Goal: Information Seeking & Learning: Check status

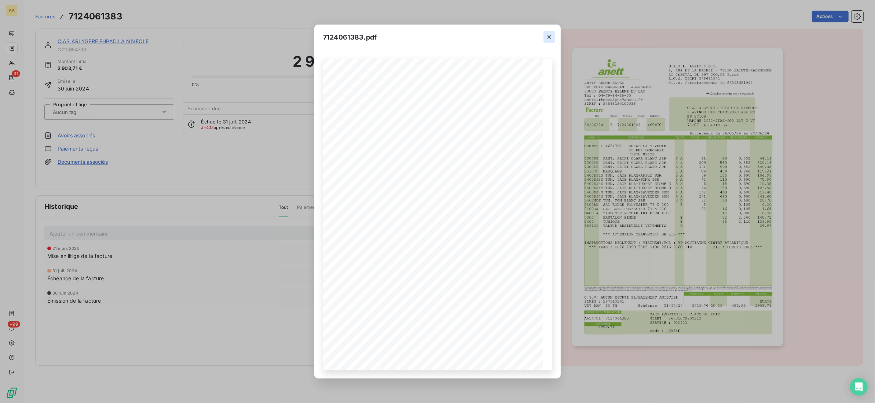
click at [549, 34] on icon "button" at bounding box center [548, 36] width 7 height 7
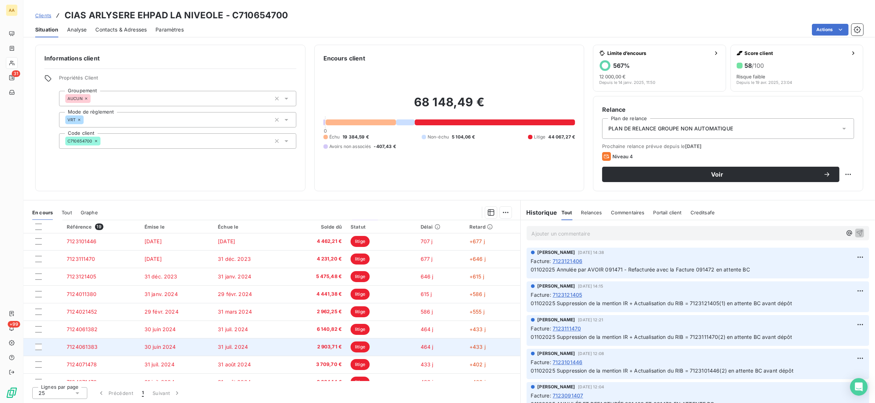
scroll to position [55, 0]
click at [103, 349] on td "7124071478" at bounding box center [101, 346] width 78 height 18
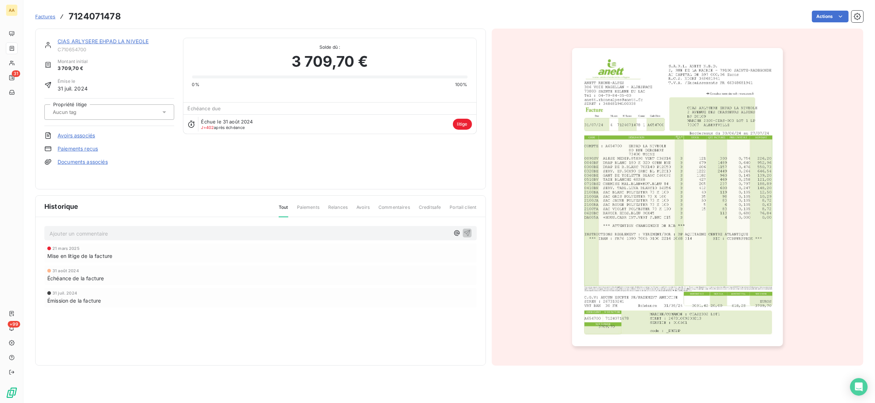
click at [644, 213] on img "button" at bounding box center [677, 197] width 211 height 298
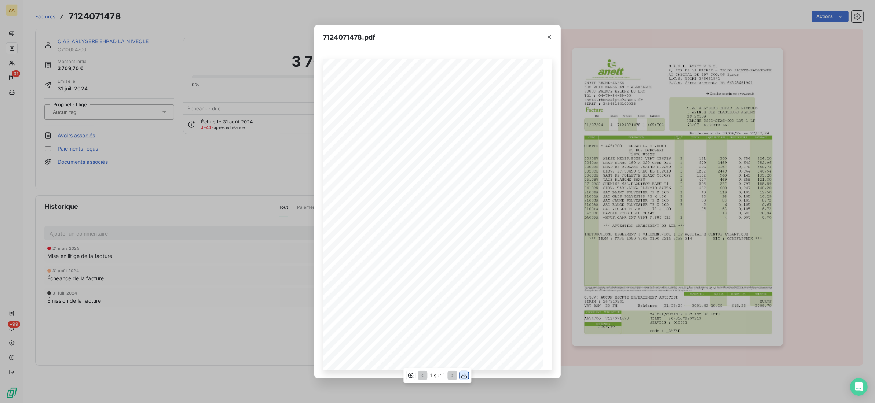
click at [466, 375] on icon "button" at bounding box center [463, 375] width 7 height 7
click at [549, 33] on icon "button" at bounding box center [548, 36] width 7 height 7
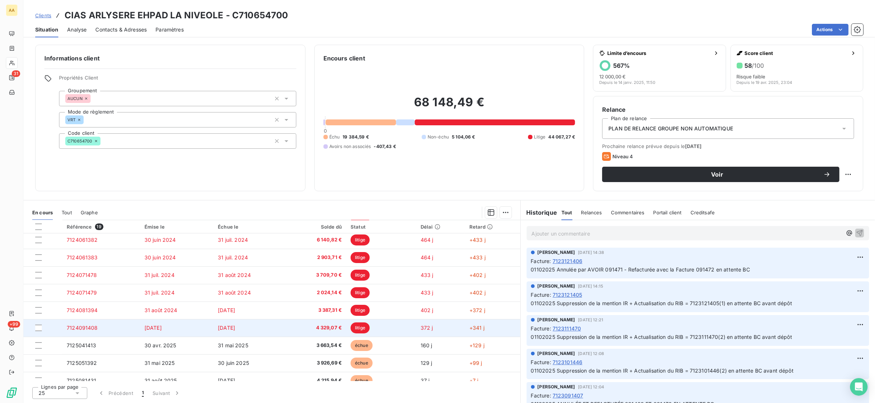
scroll to position [55, 0]
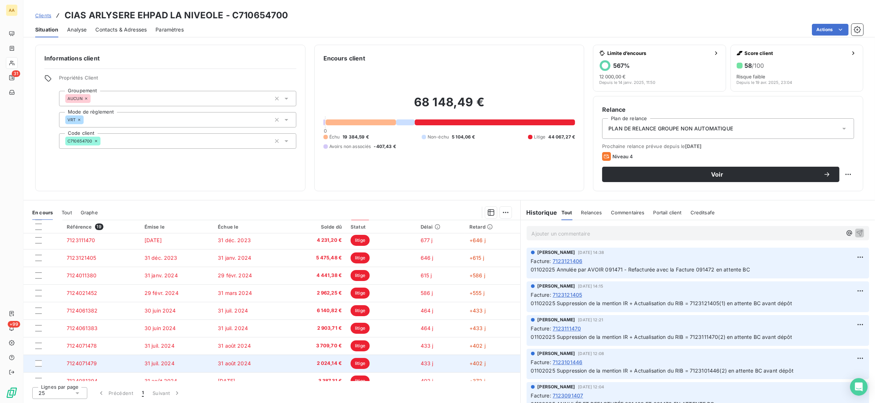
click at [113, 366] on td "7124071479" at bounding box center [101, 364] width 78 height 18
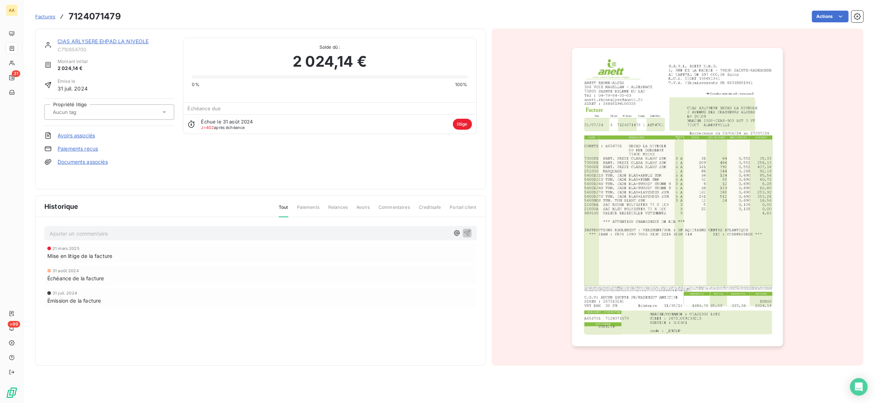
click at [634, 217] on img "button" at bounding box center [677, 197] width 211 height 298
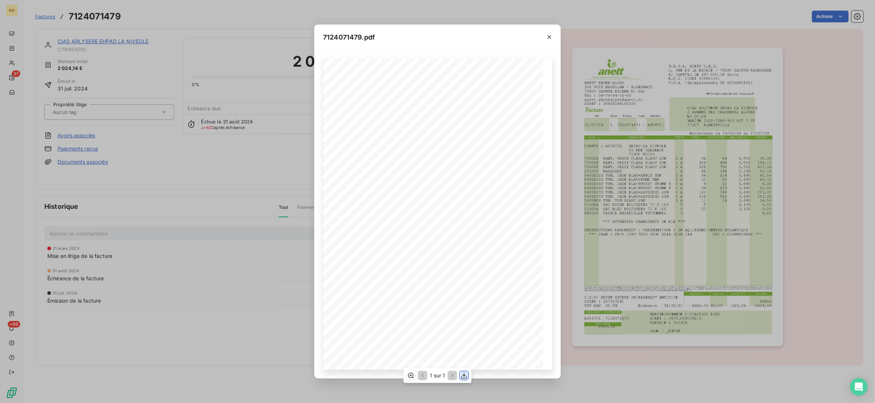
click at [468, 375] on button "button" at bounding box center [464, 375] width 9 height 9
click at [213, 308] on div "7124071479.pdf S.A.R.L. ANETT N.B.D. [STREET_ADDRESS] AU CAPITAL DE 597 000,06 …" at bounding box center [437, 201] width 875 height 403
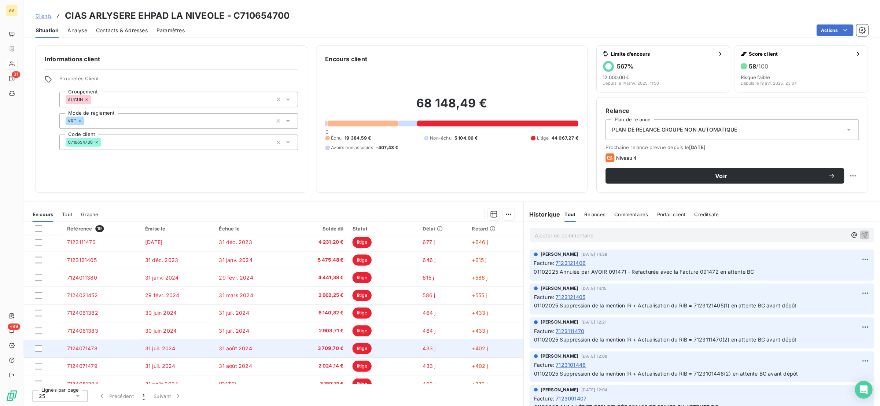
scroll to position [110, 0]
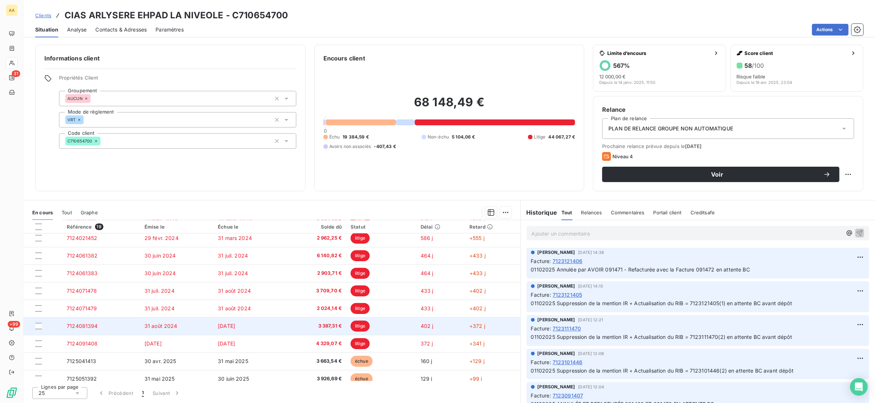
click at [117, 324] on td "7124081394" at bounding box center [101, 326] width 78 height 18
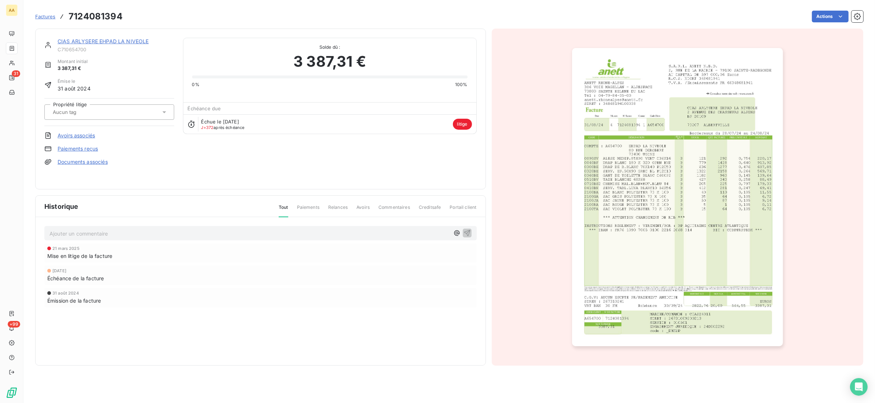
click at [639, 236] on img "button" at bounding box center [677, 197] width 211 height 298
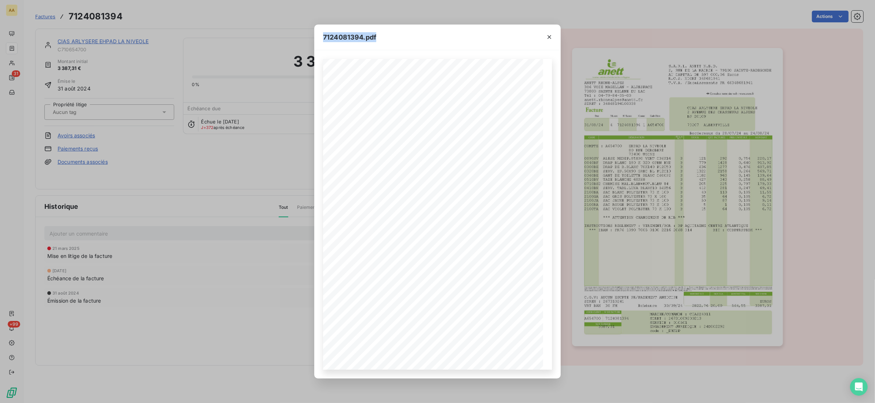
drag, startPoint x: 435, startPoint y: 32, endPoint x: 1296, endPoint y: -32, distance: 863.8
click at [874, 0] on html "AA 31 +99 Factures 7124081394 Actions CIAS ARLYSERE EHPAD LA NIVEOLE C710654700…" at bounding box center [437, 201] width 875 height 403
click at [463, 377] on icon "button" at bounding box center [463, 375] width 7 height 7
click at [246, 305] on div "7124081394.pdf S.A.R.L. ANETT N.B.D. [STREET_ADDRESS] AU CAPITAL DE 597 000,06 …" at bounding box center [440, 203] width 880 height 406
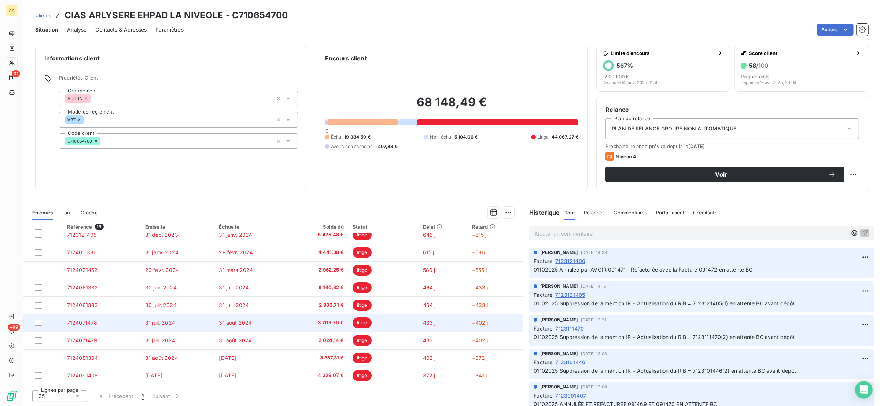
scroll to position [110, 0]
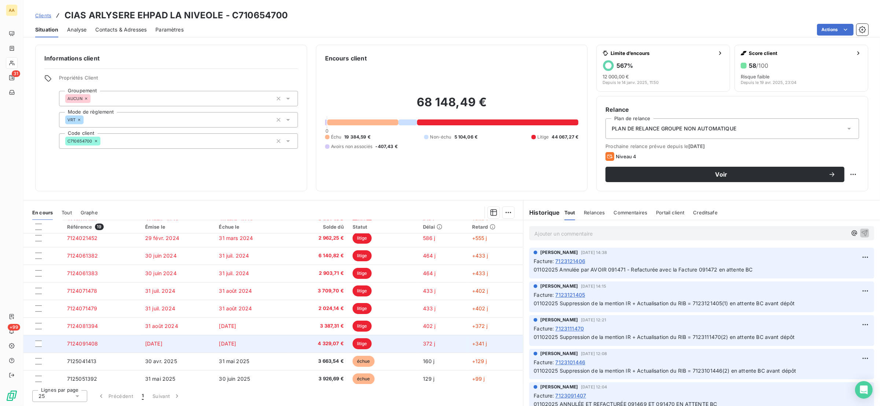
click at [124, 343] on td "7124091408" at bounding box center [102, 344] width 78 height 18
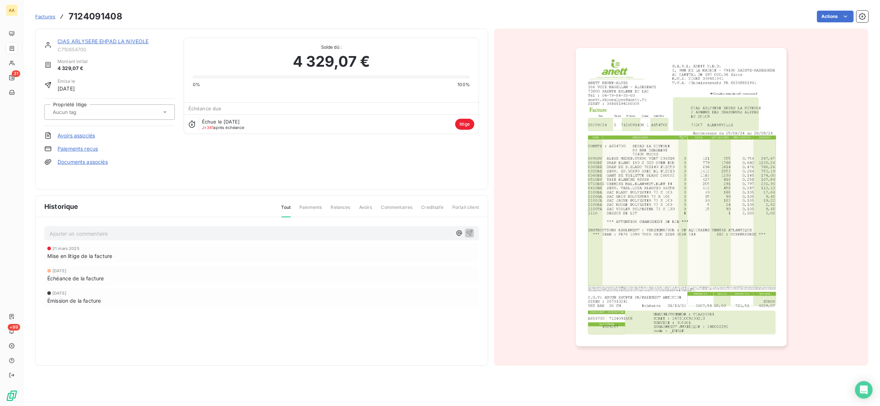
click at [630, 184] on img "button" at bounding box center [681, 197] width 211 height 298
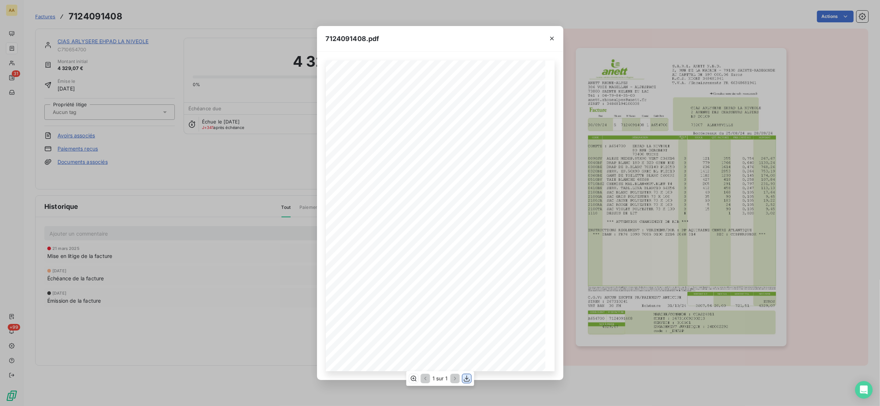
click at [466, 378] on icon "button" at bounding box center [466, 378] width 7 height 7
click at [551, 40] on button "button" at bounding box center [552, 39] width 12 height 12
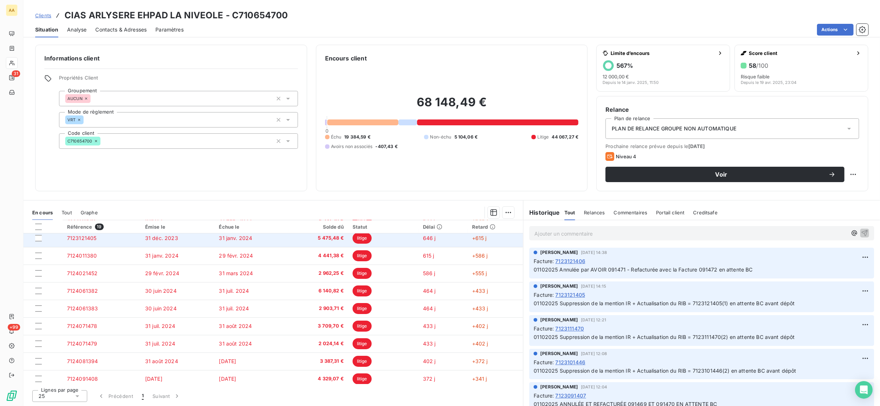
scroll to position [184, 0]
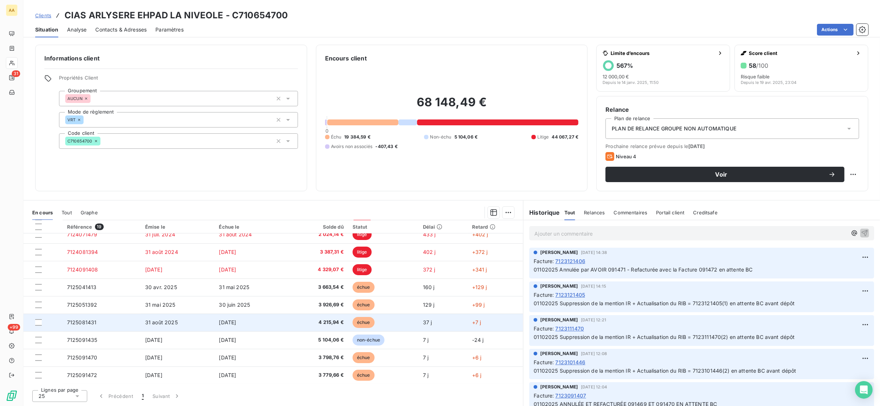
click at [149, 323] on span "31 août 2025" at bounding box center [161, 322] width 33 height 6
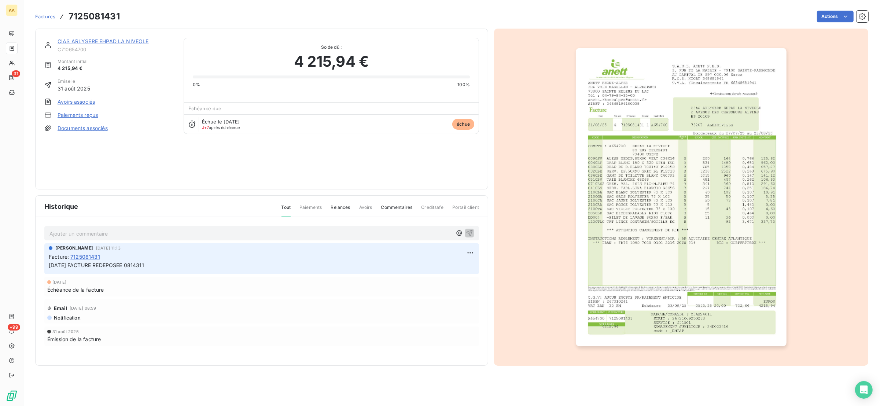
click at [685, 209] on img "button" at bounding box center [681, 197] width 211 height 298
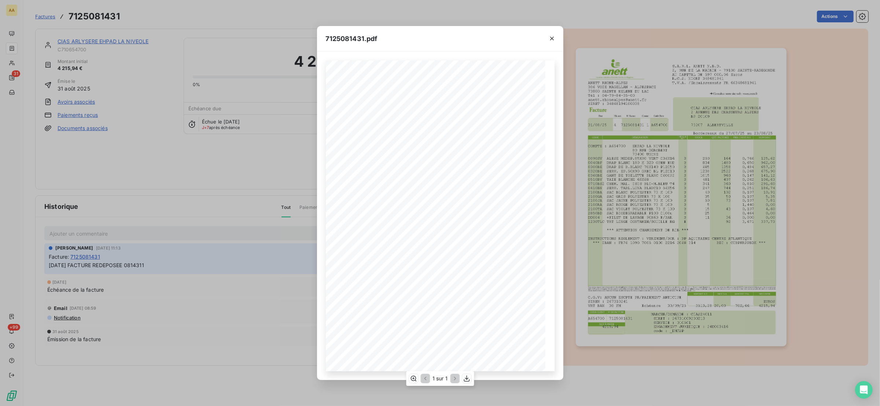
click at [432, 191] on span "[PERSON_NAME] DE TOILETTE BLANC C600P2" at bounding box center [409, 193] width 92 height 4
click at [468, 378] on icon "button" at bounding box center [466, 378] width 7 height 7
click at [151, 77] on div "7125081431.pdf S.A.R.L. ANETT N.B.D. [STREET_ADDRESS] AU CAPITAL DE 597 000,06 …" at bounding box center [440, 203] width 880 height 406
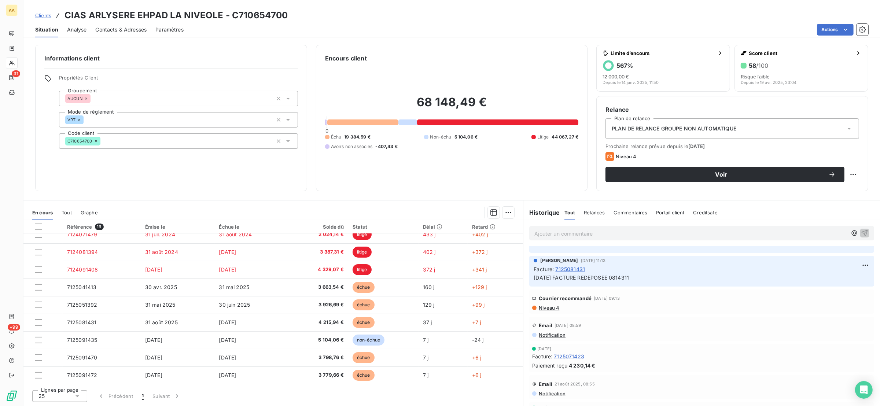
scroll to position [165, 0]
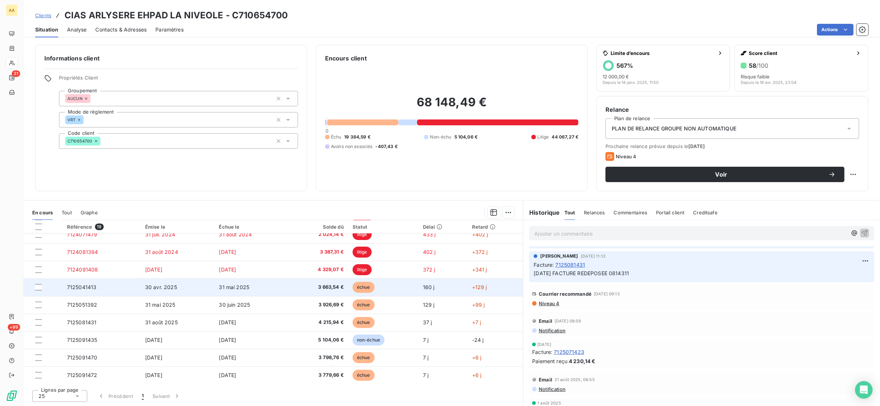
click at [197, 289] on td "30 avr. 2025" at bounding box center [178, 288] width 74 height 18
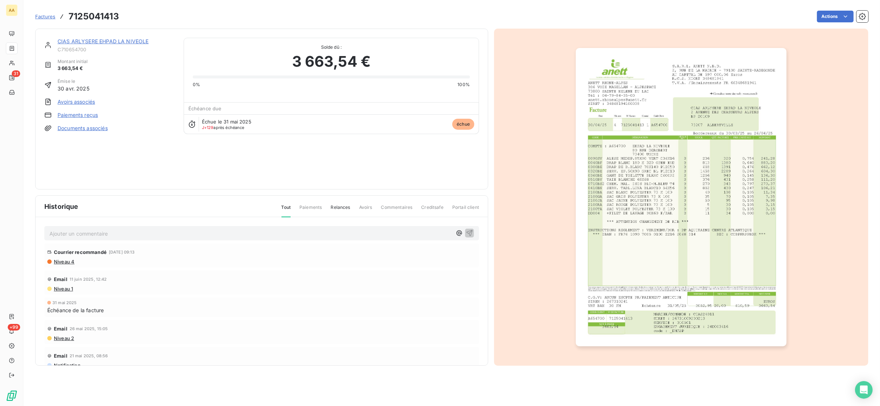
click at [106, 238] on p "Ajouter un commentaire ﻿" at bounding box center [250, 233] width 402 height 9
click at [466, 232] on div "25/09 facture redéposée 041413(1)" at bounding box center [261, 233] width 435 height 14
click at [467, 232] on icon "button" at bounding box center [470, 233] width 6 height 6
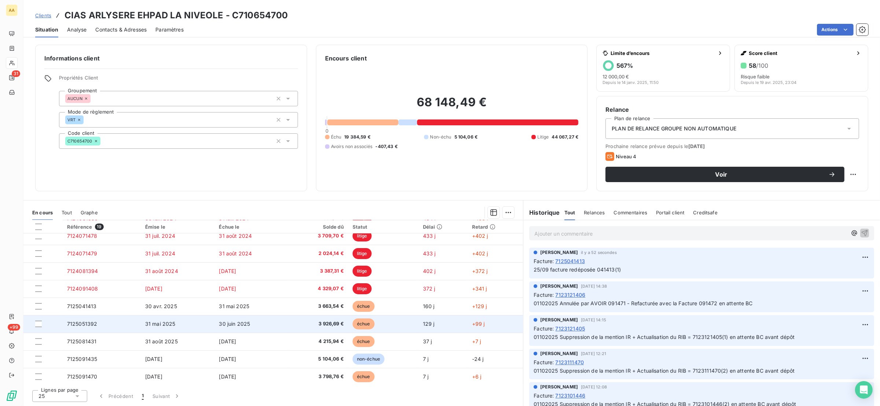
scroll to position [184, 0]
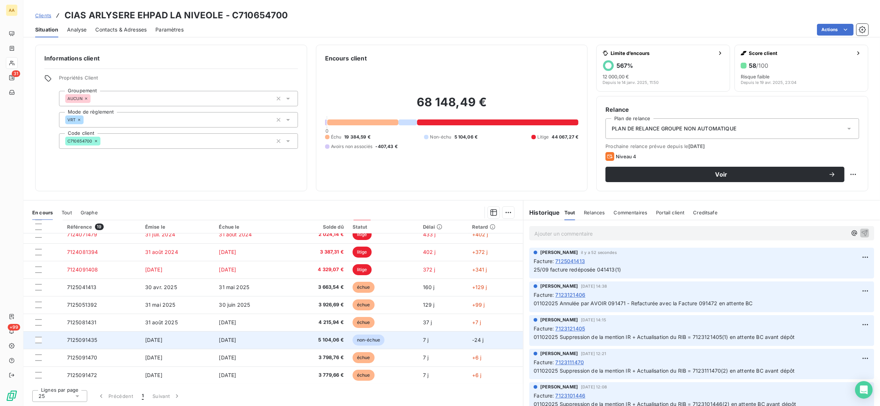
click at [109, 337] on td "7125091435" at bounding box center [102, 340] width 78 height 18
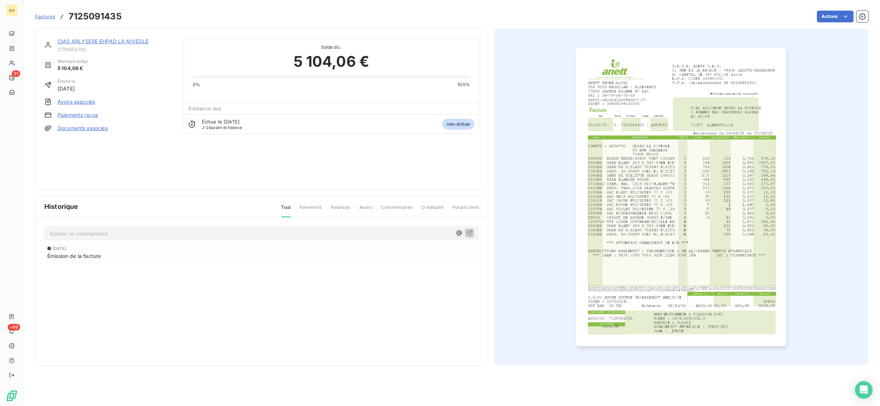
click at [677, 209] on img "button" at bounding box center [681, 197] width 211 height 298
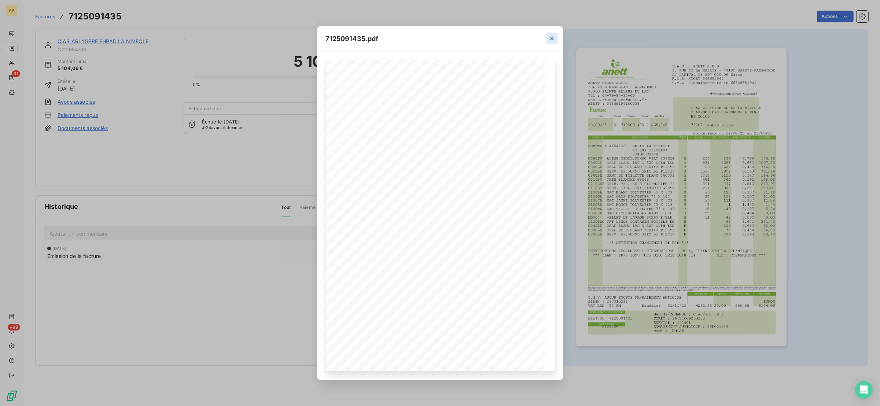
click at [550, 35] on icon "button" at bounding box center [551, 38] width 7 height 7
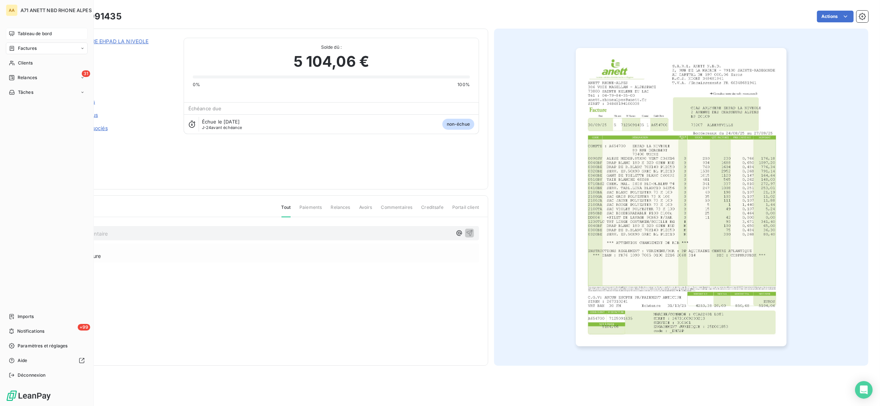
click at [18, 29] on div "Tableau de bord" at bounding box center [47, 34] width 82 height 12
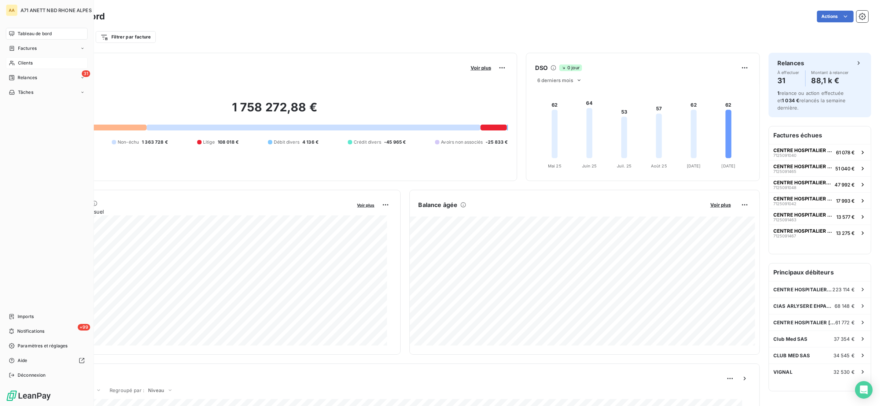
click at [23, 62] on span "Clients" at bounding box center [25, 63] width 15 height 7
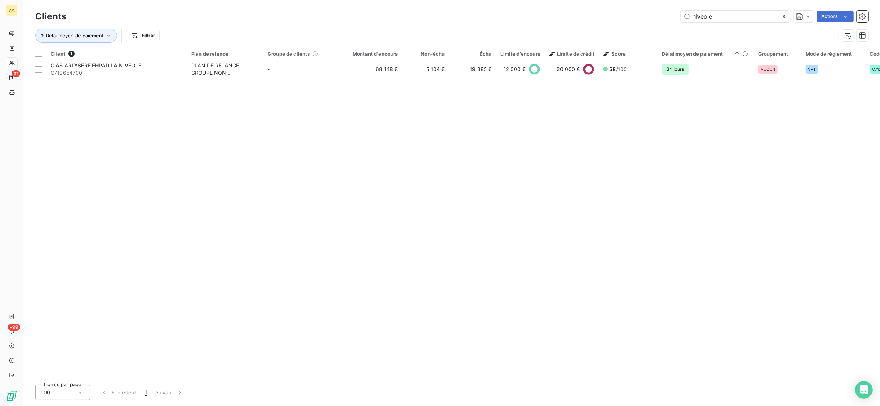
drag, startPoint x: 737, startPoint y: 16, endPoint x: 632, endPoint y: 22, distance: 105.8
click at [632, 22] on div "Clients niveole Actions" at bounding box center [451, 16] width 833 height 15
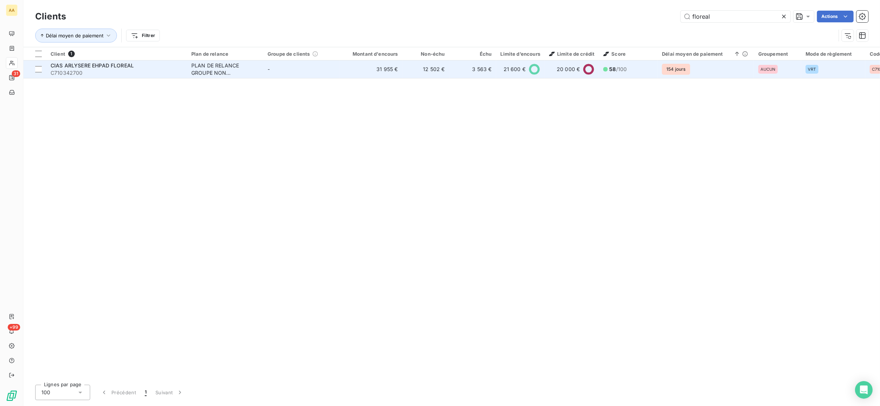
type input "floreal"
click at [208, 65] on div "PLAN DE RELANCE GROUPE NON AUTOMATIQUE" at bounding box center [224, 69] width 67 height 15
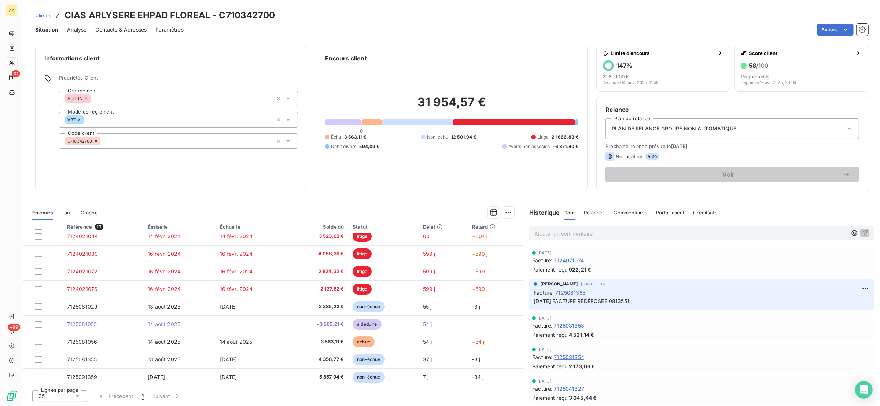
scroll to position [78, 0]
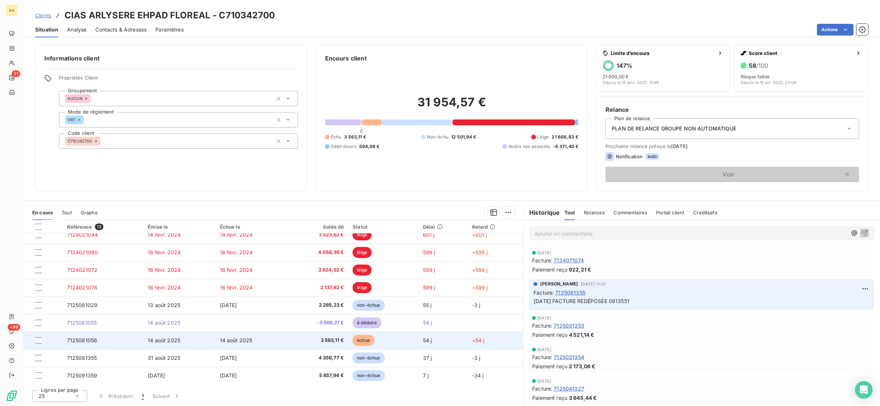
click at [261, 342] on td "14 août 2025" at bounding box center [252, 341] width 72 height 18
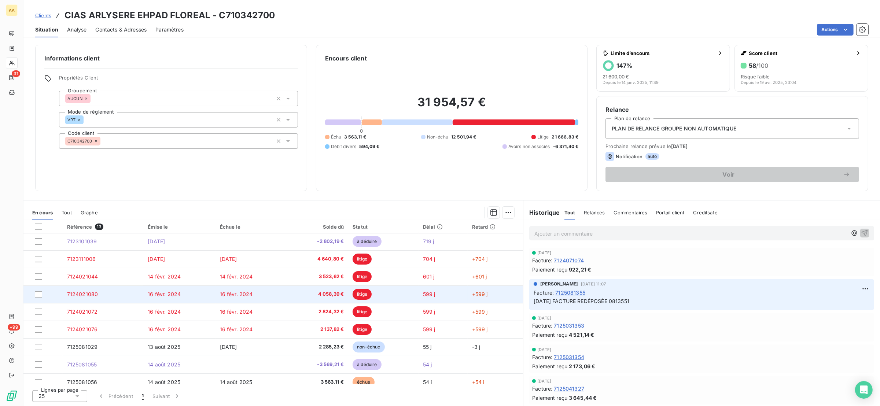
scroll to position [55, 0]
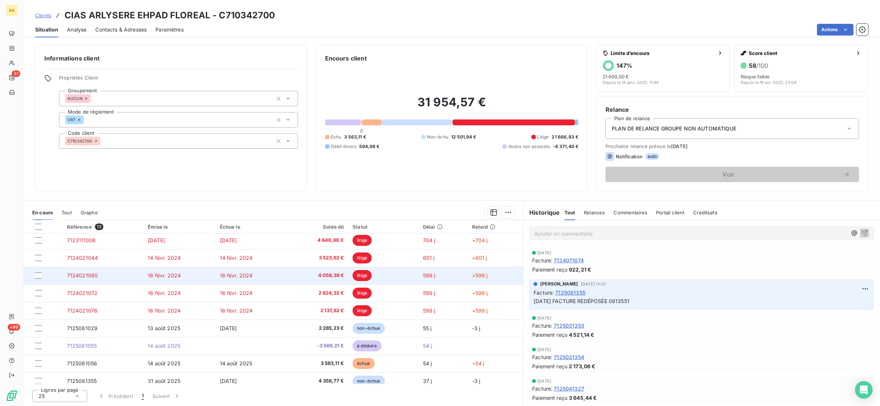
click at [100, 283] on td "7124021080" at bounding box center [103, 276] width 81 height 18
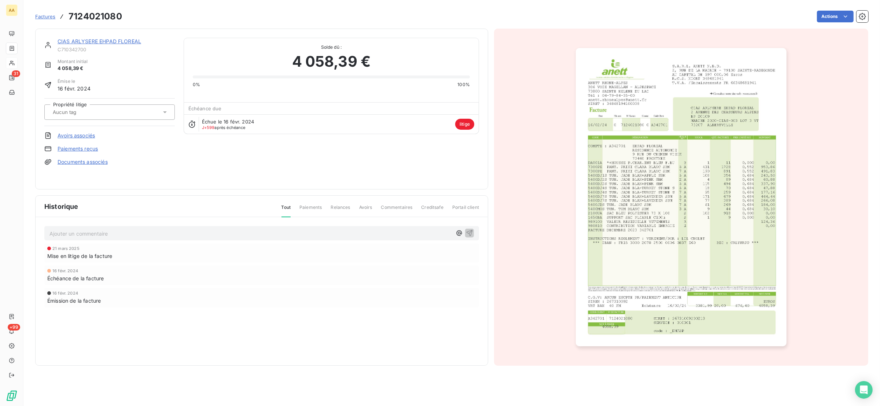
click at [109, 231] on p "Ajouter un commentaire ﻿" at bounding box center [250, 233] width 402 height 9
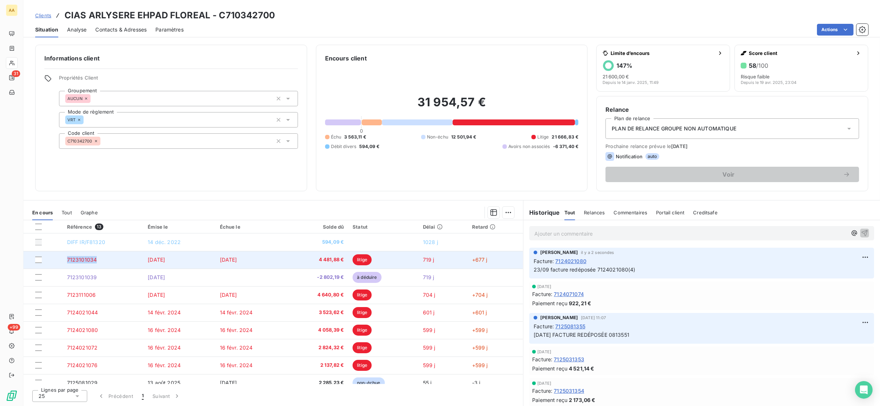
drag, startPoint x: 99, startPoint y: 258, endPoint x: 62, endPoint y: 264, distance: 38.2
click at [62, 264] on tr "7123101034 [DATE] [DATE] 4 481,88 € litige 719 j +677 j" at bounding box center [273, 260] width 500 height 18
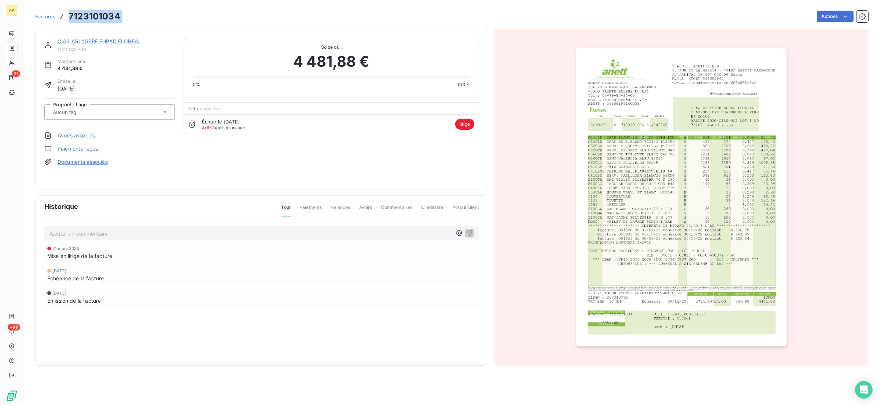
drag, startPoint x: 130, startPoint y: 18, endPoint x: 66, endPoint y: 19, distance: 64.2
click at [66, 19] on div "Factures 7123101034 Actions" at bounding box center [451, 16] width 833 height 15
copy section "7123101034 Actions"
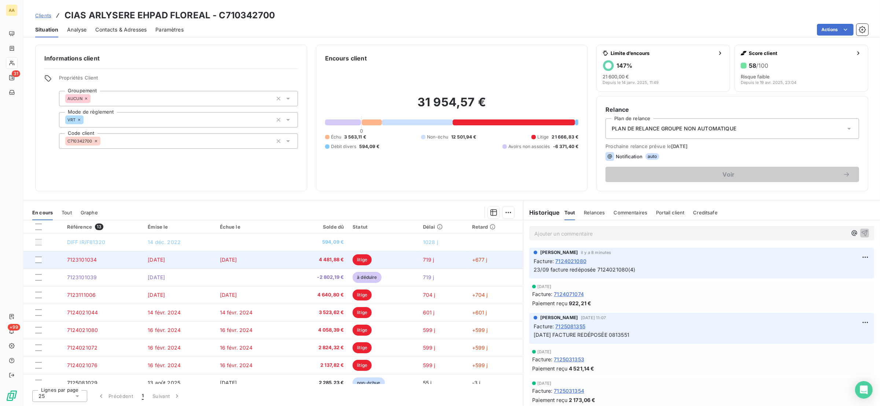
click at [99, 258] on td "7123101034" at bounding box center [103, 260] width 81 height 18
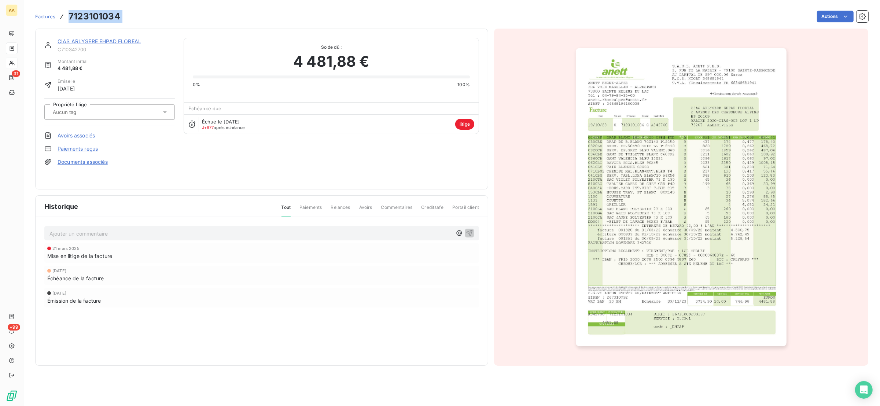
drag, startPoint x: 125, startPoint y: 19, endPoint x: 69, endPoint y: 19, distance: 56.1
click at [69, 19] on div "Factures 7123101034 Actions" at bounding box center [451, 16] width 833 height 15
copy section "7123101034 Actions"
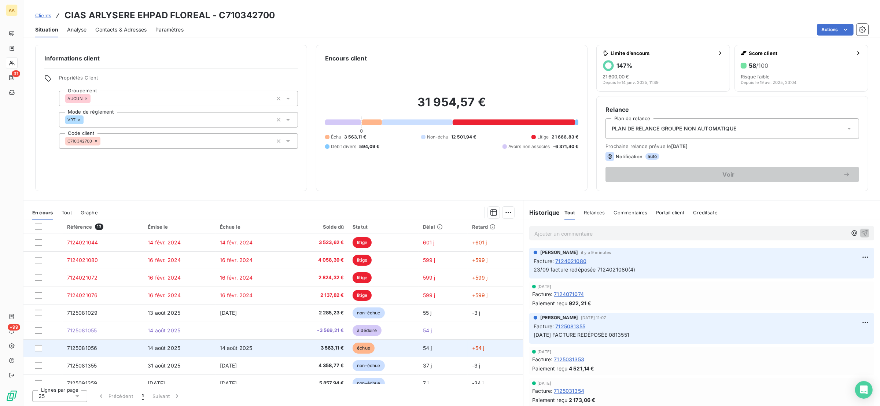
scroll to position [78, 0]
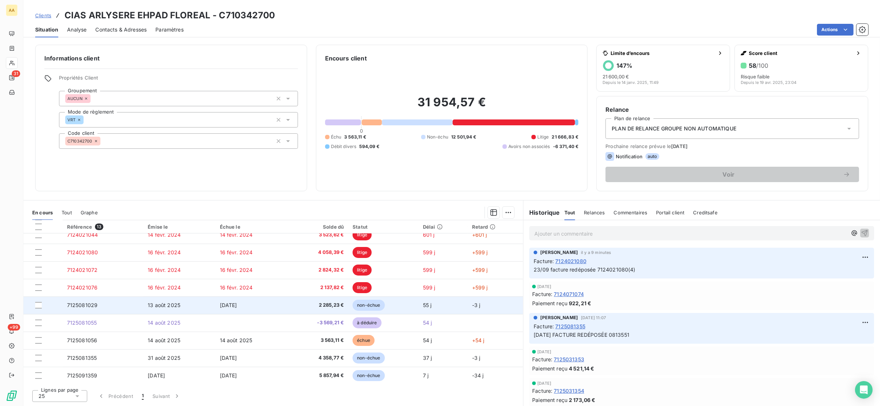
click at [201, 307] on td "13 août 2025" at bounding box center [179, 306] width 72 height 18
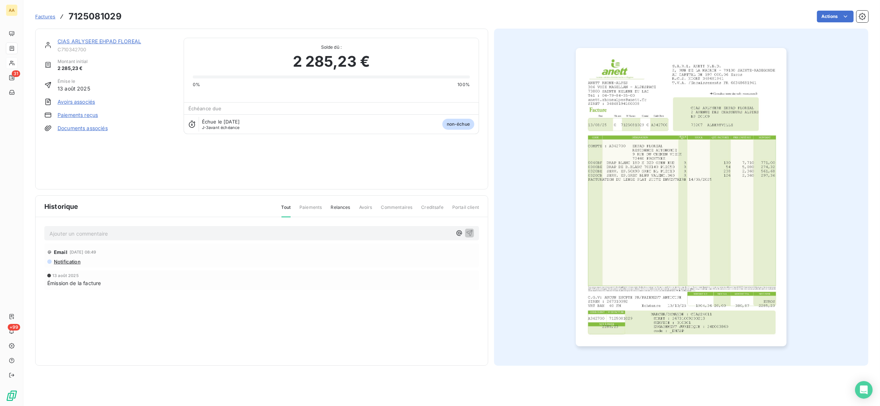
click at [76, 234] on p "Ajouter un commentaire ﻿" at bounding box center [250, 233] width 402 height 9
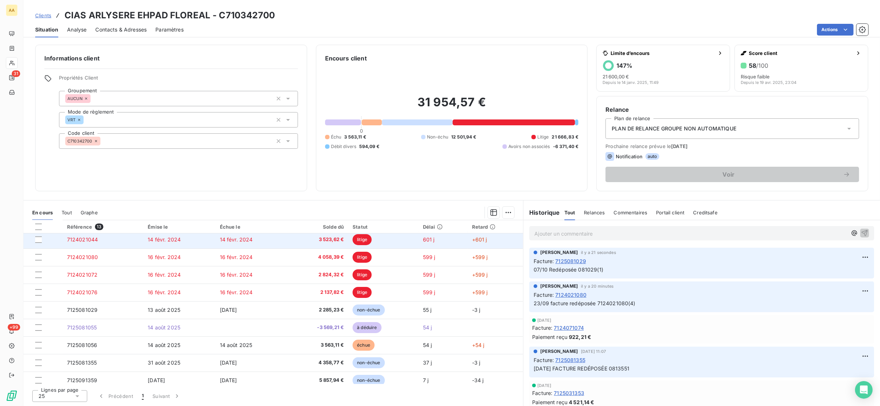
scroll to position [78, 0]
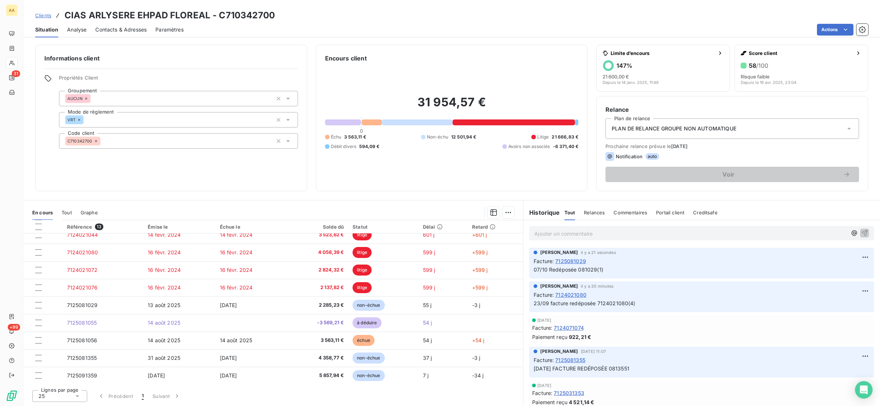
click at [70, 213] on span "Tout" at bounding box center [67, 213] width 10 height 6
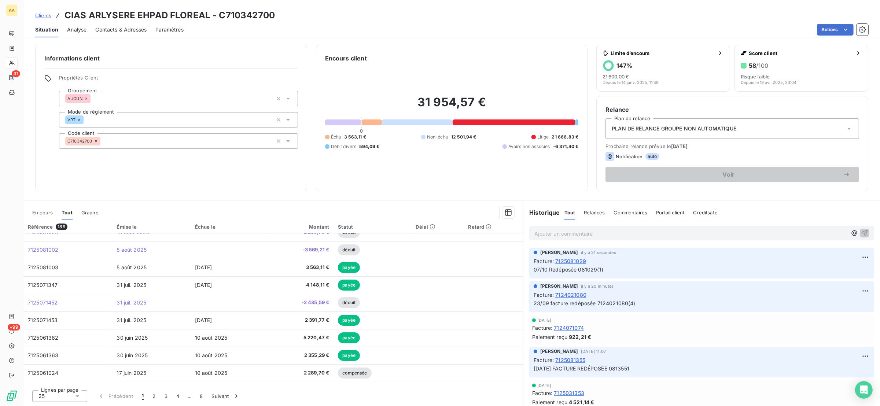
scroll to position [0, 0]
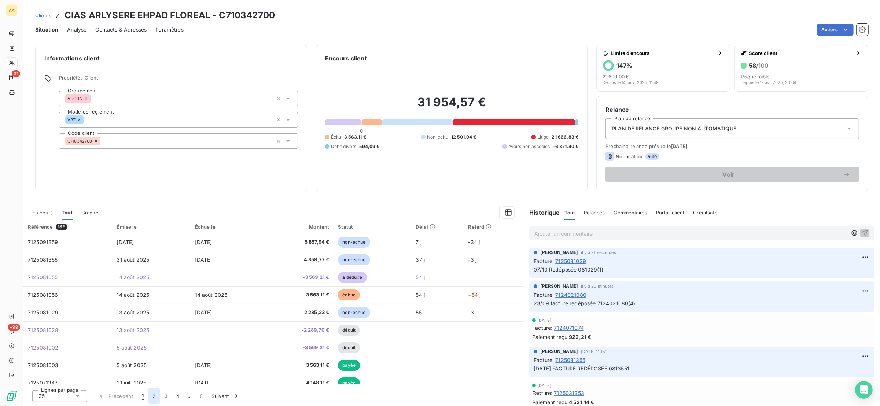
click at [154, 397] on button "2" at bounding box center [154, 396] width 12 height 15
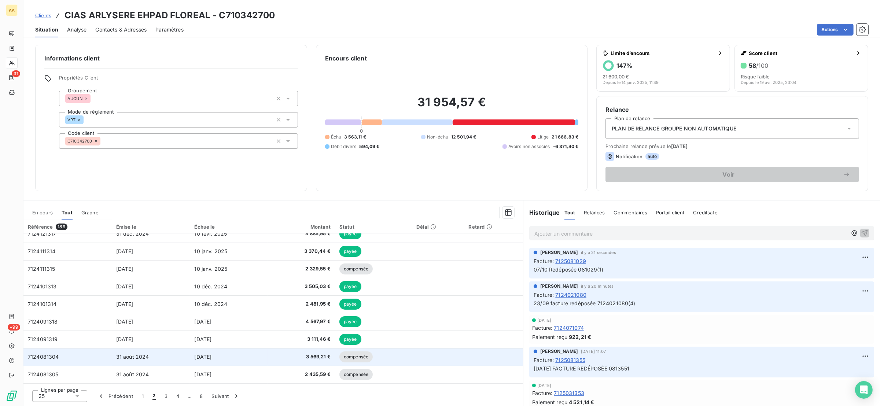
scroll to position [275, 0]
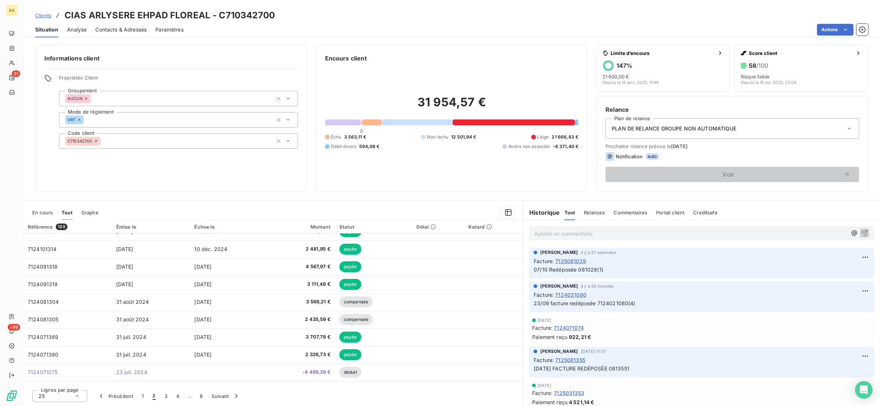
click at [36, 211] on span "En cours" at bounding box center [42, 213] width 21 height 6
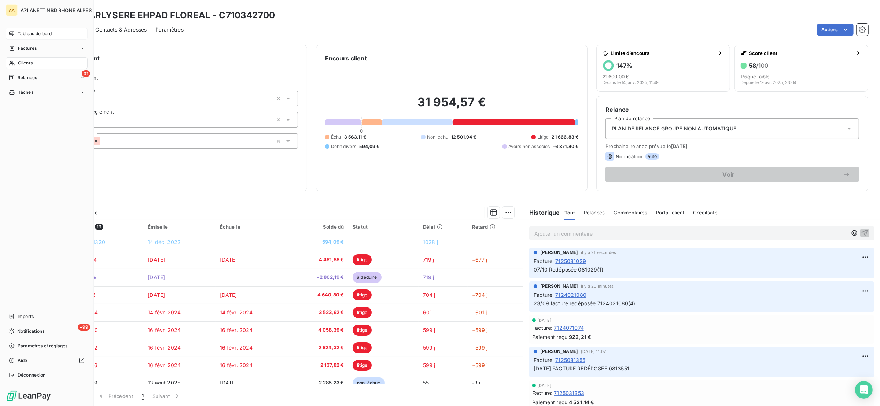
click at [30, 36] on span "Tableau de bord" at bounding box center [35, 33] width 34 height 7
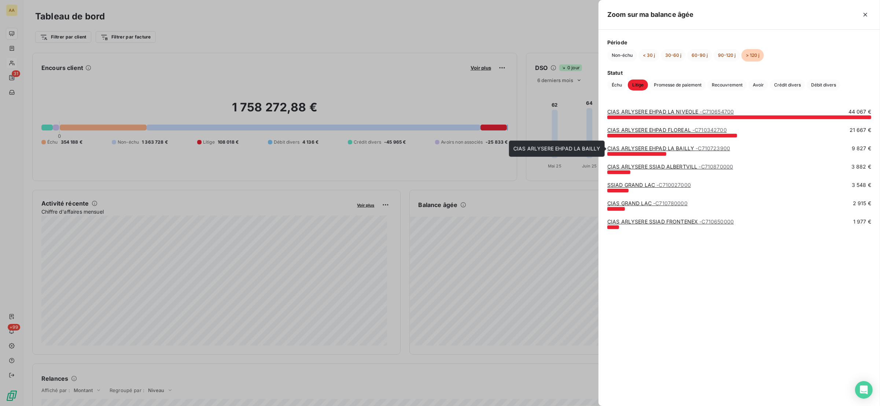
click at [657, 152] on div "CIAS ARLYSERE EHPAD [PERSON_NAME] - C710723900" at bounding box center [668, 148] width 123 height 7
click at [657, 149] on link "CIAS ARLYSERE EHPAD [PERSON_NAME] - C710723900" at bounding box center [668, 148] width 123 height 6
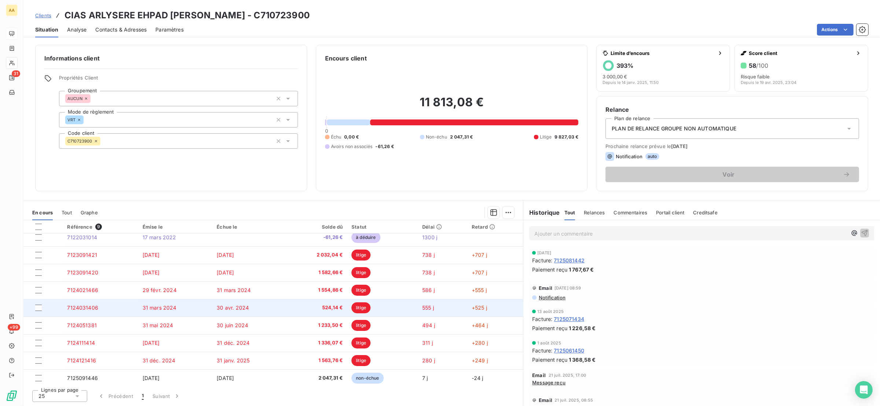
scroll to position [8, 0]
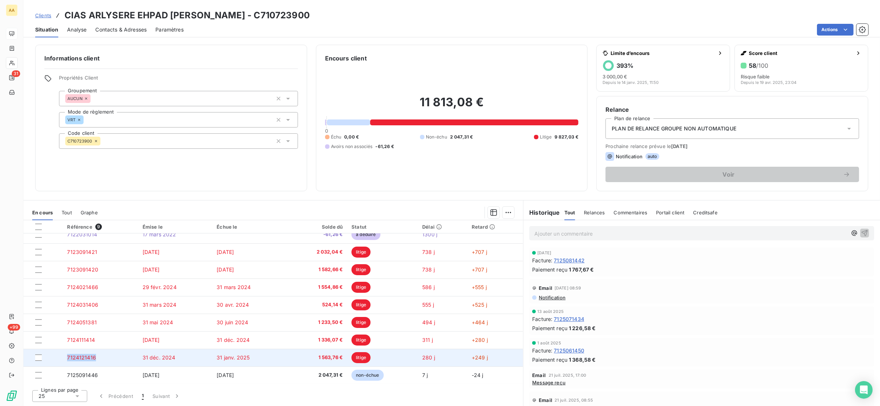
drag, startPoint x: 100, startPoint y: 359, endPoint x: 67, endPoint y: 361, distance: 32.7
click at [67, 361] on td "7124121416" at bounding box center [100, 358] width 75 height 18
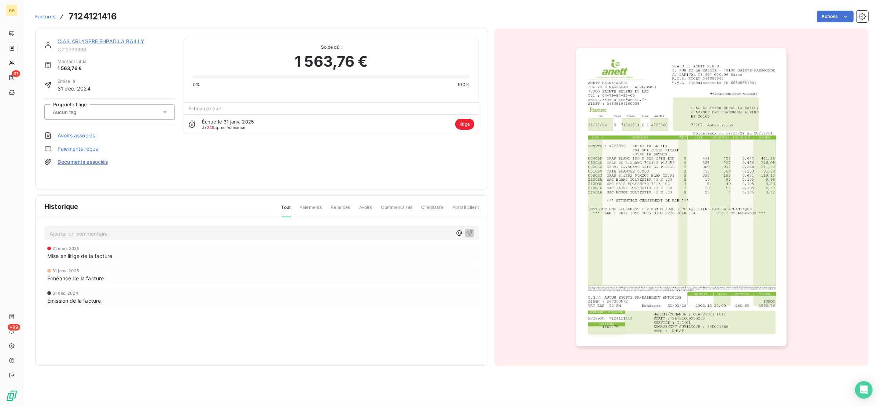
drag, startPoint x: 67, startPoint y: 361, endPoint x: 76, endPoint y: 359, distance: 8.6
drag, startPoint x: 76, startPoint y: 359, endPoint x: 130, endPoint y: 12, distance: 350.9
click at [131, 9] on div "Factures 7124121416 Actions" at bounding box center [451, 12] width 833 height 24
drag, startPoint x: 129, startPoint y: 15, endPoint x: 62, endPoint y: 18, distance: 67.5
click at [62, 18] on div "Factures 7124121416 Actions" at bounding box center [451, 16] width 833 height 15
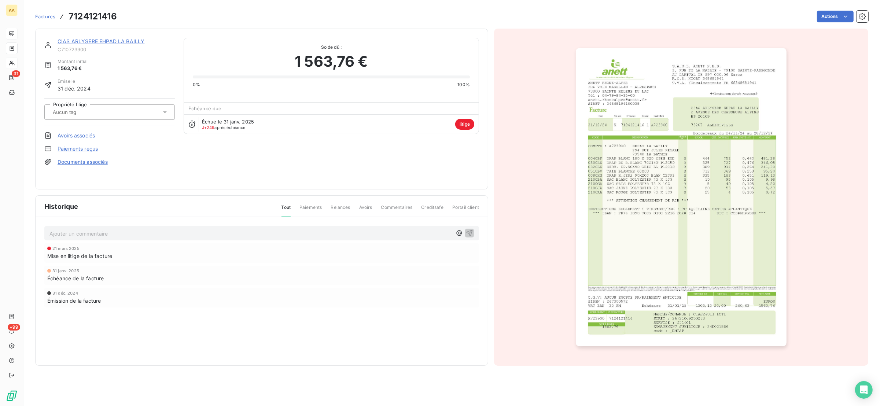
drag, startPoint x: 67, startPoint y: 16, endPoint x: 133, endPoint y: 14, distance: 66.4
click at [133, 14] on div "Actions" at bounding box center [497, 17] width 743 height 12
drag, startPoint x: 128, startPoint y: 15, endPoint x: 71, endPoint y: 17, distance: 56.8
click at [63, 12] on div "Factures 7124121416 Actions" at bounding box center [451, 16] width 833 height 15
copy section "7124121416 Actions"
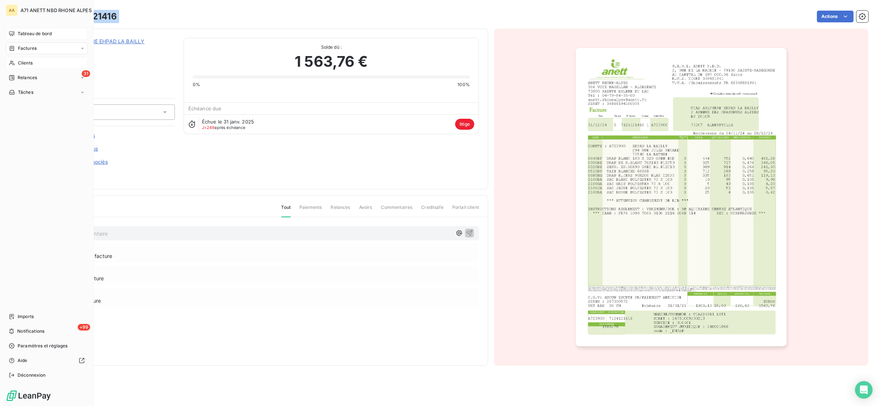
click at [15, 32] on div "Tableau de bord" at bounding box center [47, 34] width 82 height 12
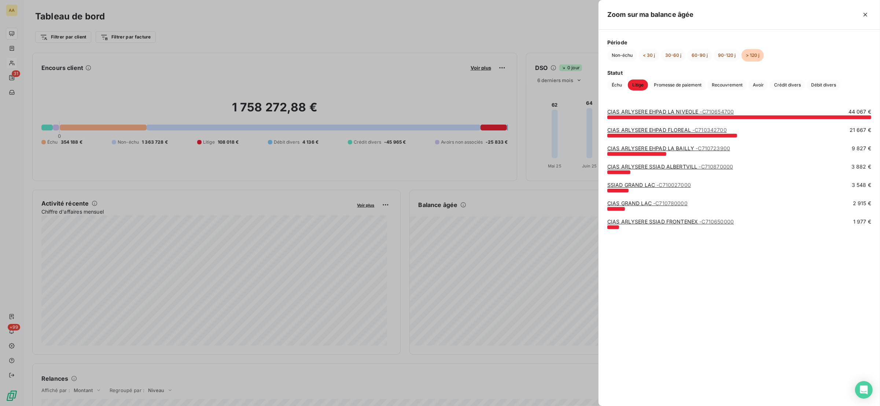
click at [157, 160] on div at bounding box center [440, 203] width 880 height 406
